Goal: Transaction & Acquisition: Book appointment/travel/reservation

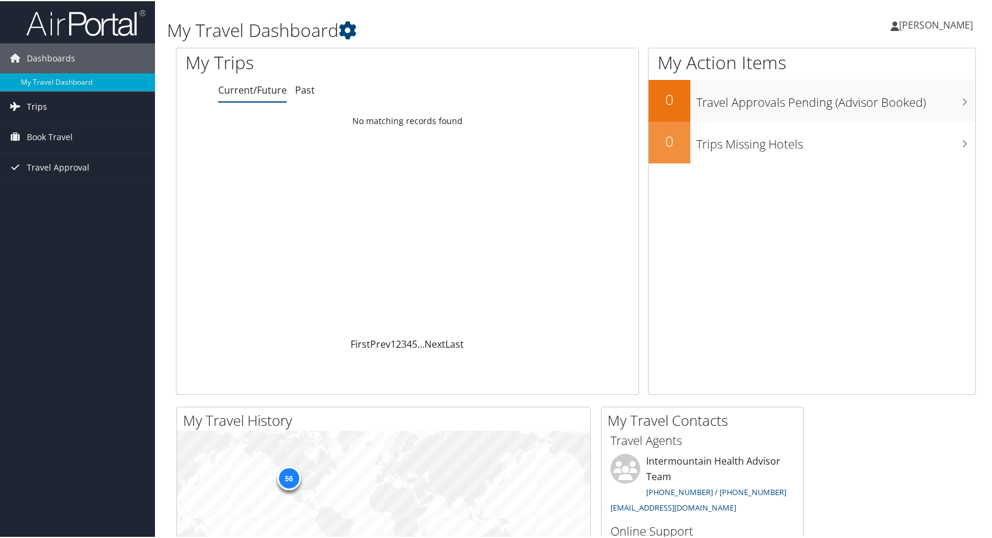
click at [20, 116] on link "Trips" at bounding box center [77, 106] width 155 height 30
click at [55, 179] on span "Book Travel" at bounding box center [50, 190] width 46 height 30
click at [79, 259] on span "Travel Approval" at bounding box center [58, 274] width 63 height 30
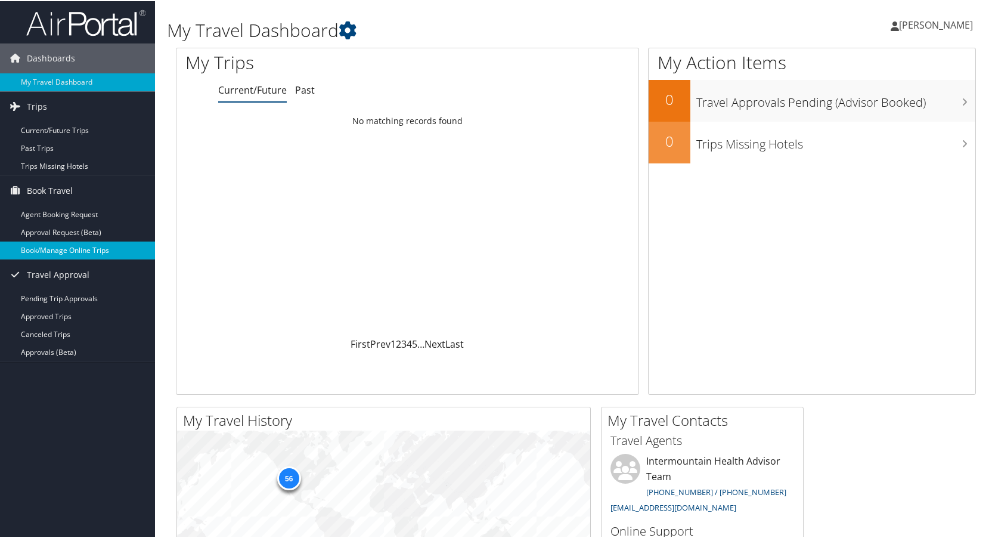
click at [79, 257] on link "Book/Manage Online Trips" at bounding box center [77, 249] width 155 height 18
